Goal: Find contact information: Find contact information

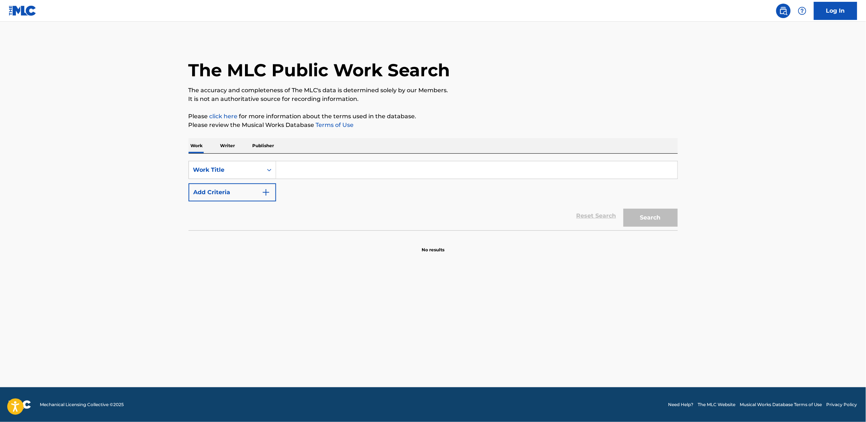
click at [323, 167] on input "Search Form" at bounding box center [476, 169] width 401 height 17
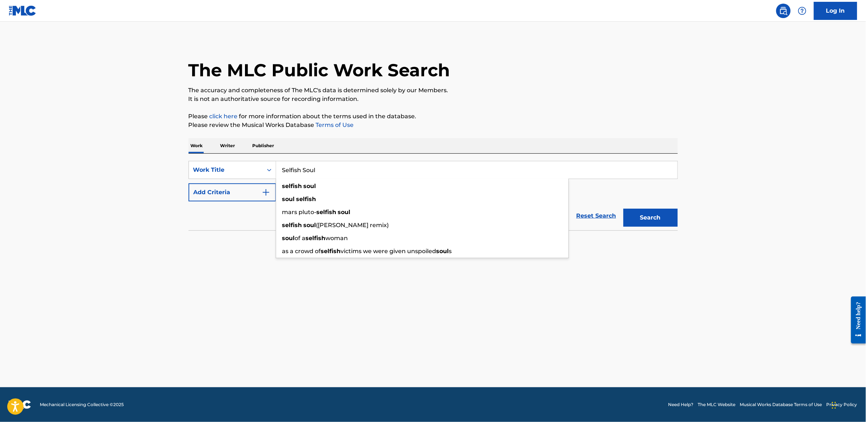
type input "Selfish Soul"
click at [198, 196] on button "Add Criteria" at bounding box center [233, 193] width 88 height 18
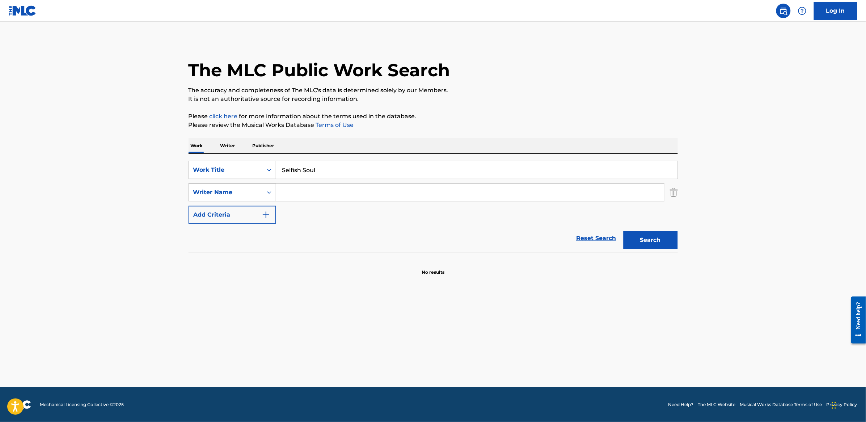
click at [309, 195] on input "Search Form" at bounding box center [470, 192] width 388 height 17
type input "[PERSON_NAME]"
click at [624, 231] on button "Search" at bounding box center [651, 240] width 54 height 18
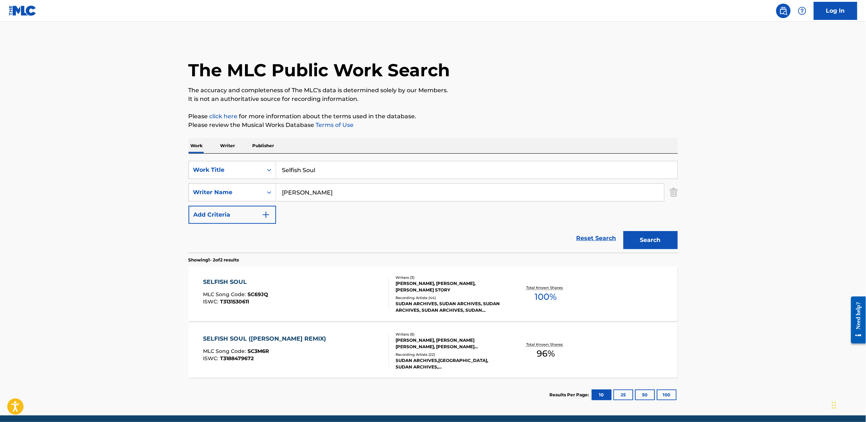
click at [460, 289] on div "[PERSON_NAME], [PERSON_NAME], [PERSON_NAME] STORY" at bounding box center [450, 287] width 109 height 13
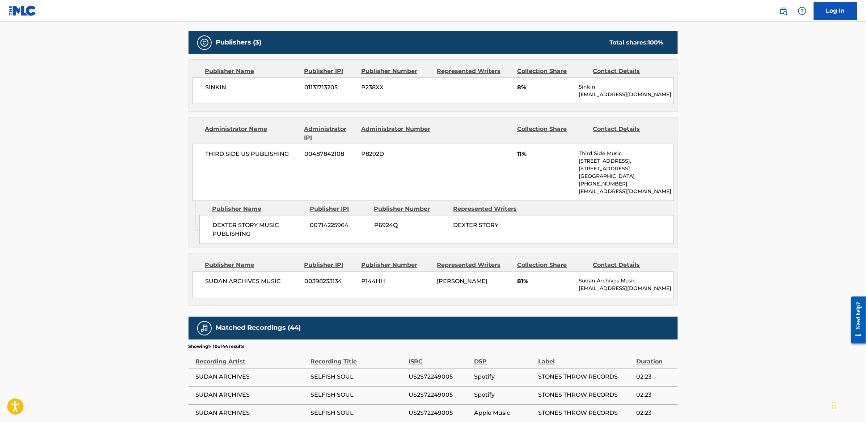
scroll to position [322, 0]
drag, startPoint x: 573, startPoint y: 292, endPoint x: 650, endPoint y: 291, distance: 77.5
click at [650, 291] on div "SUDAN ARCHIVES MUSIC 00398233134 P144HH [PERSON_NAME] 81% Sudan Archives Music …" at bounding box center [433, 285] width 481 height 27
click at [650, 291] on p "[EMAIL_ADDRESS][DOMAIN_NAME]" at bounding box center [626, 290] width 94 height 8
copy p "[EMAIL_ADDRESS][DOMAIN_NAME]"
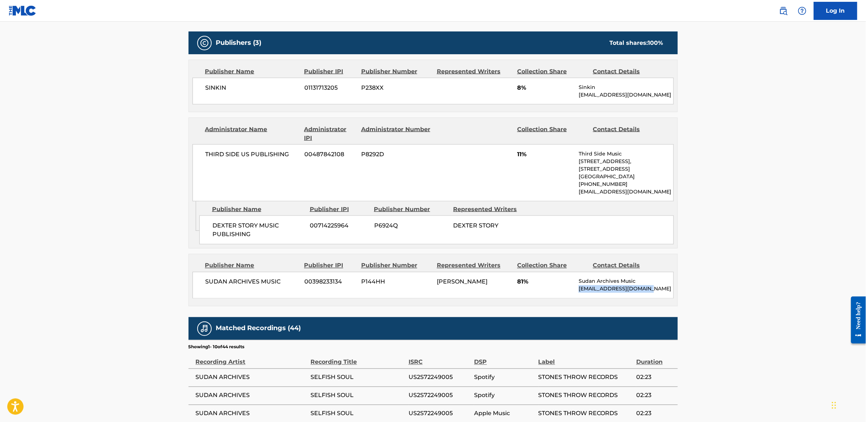
drag, startPoint x: 668, startPoint y: 295, endPoint x: 579, endPoint y: 292, distance: 89.1
click at [579, 292] on div "SUDAN ARCHIVES MUSIC 00398233134 P144HH [PERSON_NAME] 81% Sudan Archives Music …" at bounding box center [433, 285] width 481 height 27
click at [784, 199] on main "< Back to public search results Copy work link SELFISH SOUL Work Detail Member …" at bounding box center [433, 144] width 866 height 888
drag, startPoint x: 436, startPoint y: 286, endPoint x: 517, endPoint y: 283, distance: 81.1
click at [517, 283] on div "SUDAN ARCHIVES MUSIC 00398233134 P144HH [PERSON_NAME] 81% Sudan Archives Music …" at bounding box center [433, 285] width 481 height 27
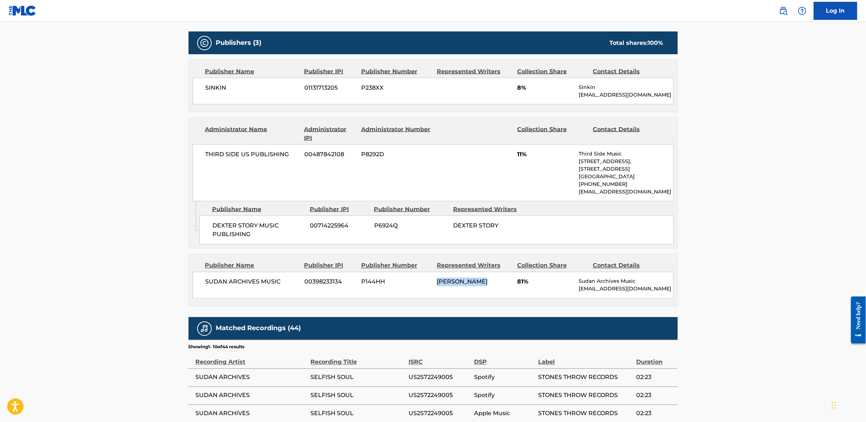
copy div "[PERSON_NAME]"
click at [757, 200] on main "< Back to public search results Copy work link SELFISH SOUL Work Detail Member …" at bounding box center [433, 144] width 866 height 888
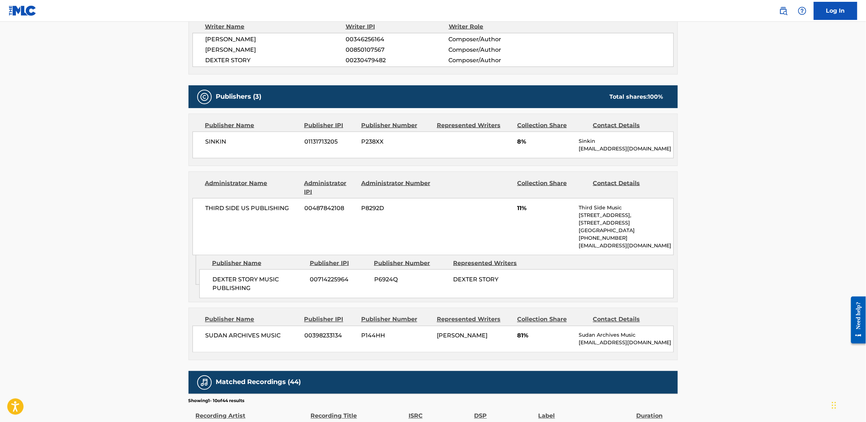
scroll to position [274, 0]
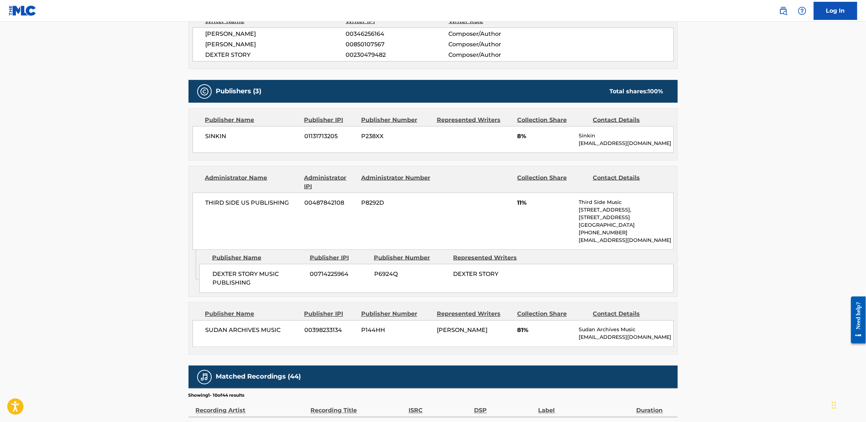
click at [220, 136] on span "SINKIN" at bounding box center [253, 136] width 94 height 9
click at [519, 159] on div "Publisher Name Publisher IPI Publisher Number Represented Writers Collection Sh…" at bounding box center [433, 135] width 489 height 52
click at [224, 138] on span "SINKIN" at bounding box center [253, 136] width 94 height 9
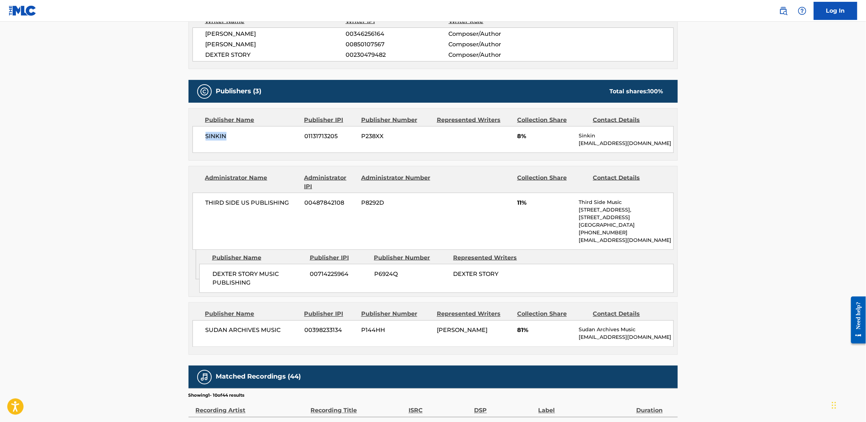
copy span "SINKIN"
drag, startPoint x: 570, startPoint y: 144, endPoint x: 684, endPoint y: 144, distance: 113.7
click at [684, 144] on div "< Back to public search results Copy work link SELFISH SOUL Work Detail Member …" at bounding box center [433, 195] width 507 height 858
click at [638, 142] on p "[EMAIL_ADDRESS][DOMAIN_NAME]" at bounding box center [626, 144] width 94 height 8
drag, startPoint x: 653, startPoint y: 143, endPoint x: 579, endPoint y: 143, distance: 74.2
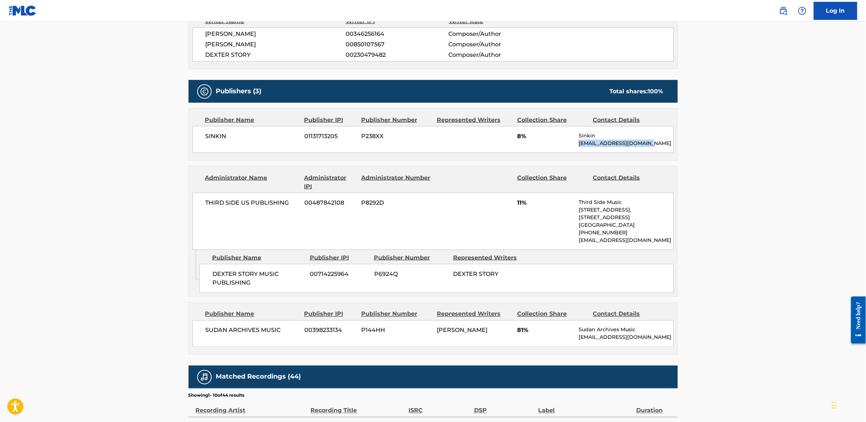
click at [579, 143] on p "[EMAIL_ADDRESS][DOMAIN_NAME]" at bounding box center [626, 144] width 94 height 8
copy p "[EMAIL_ADDRESS][DOMAIN_NAME]"
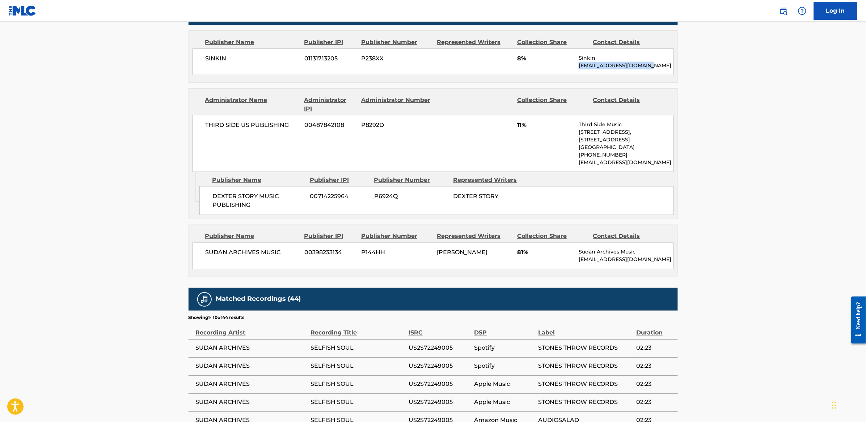
scroll to position [362, 0]
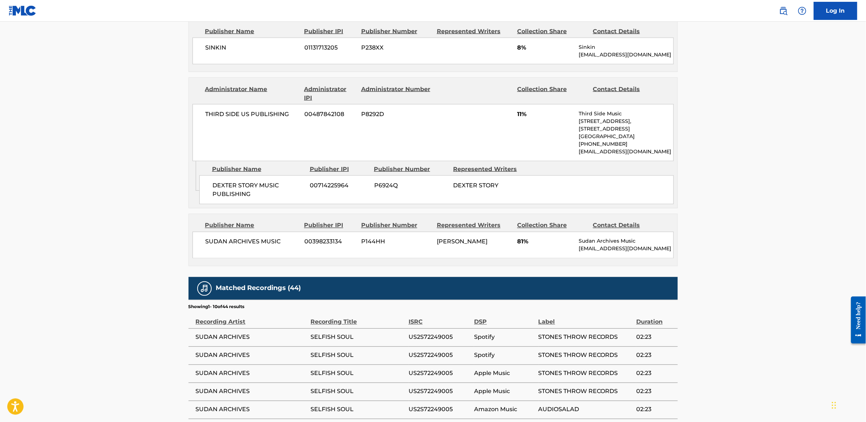
click at [270, 245] on span "SUDAN ARCHIVES MUSIC" at bounding box center [253, 242] width 94 height 9
copy div "SUDAN ARCHIVES MUSIC"
drag, startPoint x: 576, startPoint y: 250, endPoint x: 691, endPoint y: 250, distance: 114.7
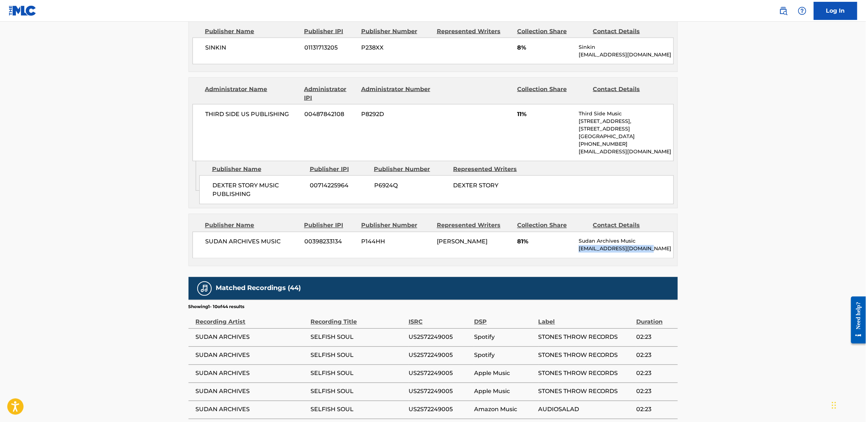
click at [691, 250] on main "< Back to public search results Copy work link SELFISH SOUL Work Detail Member …" at bounding box center [433, 103] width 866 height 888
copy p "[EMAIL_ADDRESS][DOMAIN_NAME]"
